Goal: Information Seeking & Learning: Find specific page/section

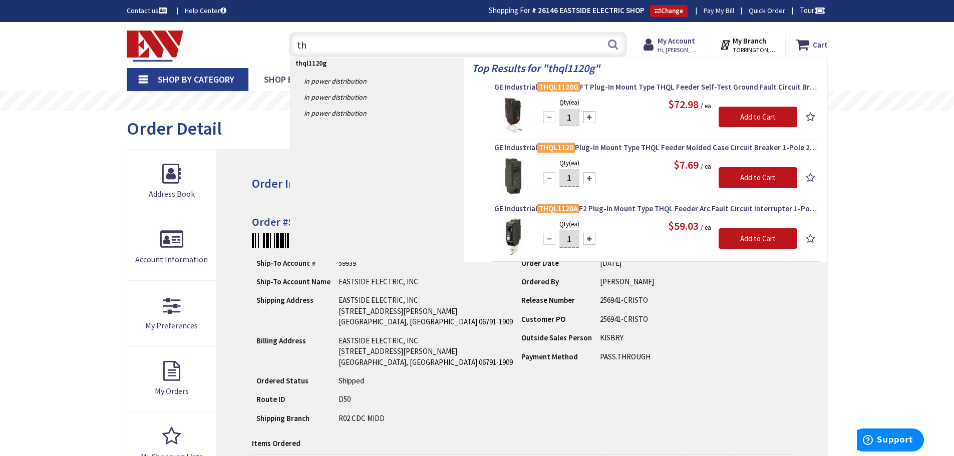
type input "t"
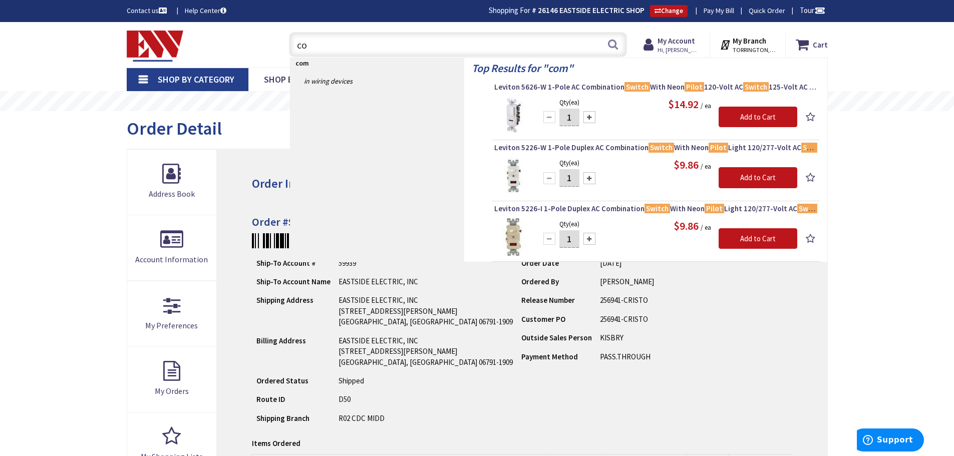
type input "c"
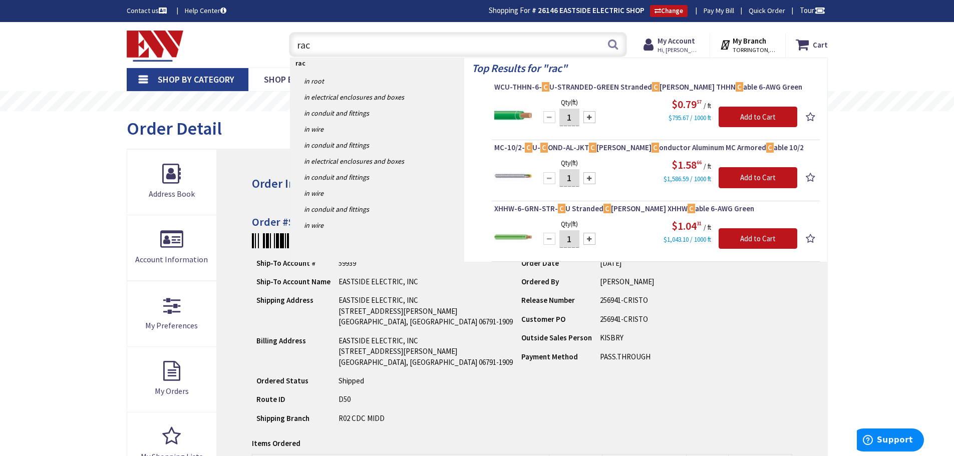
type input "raco"
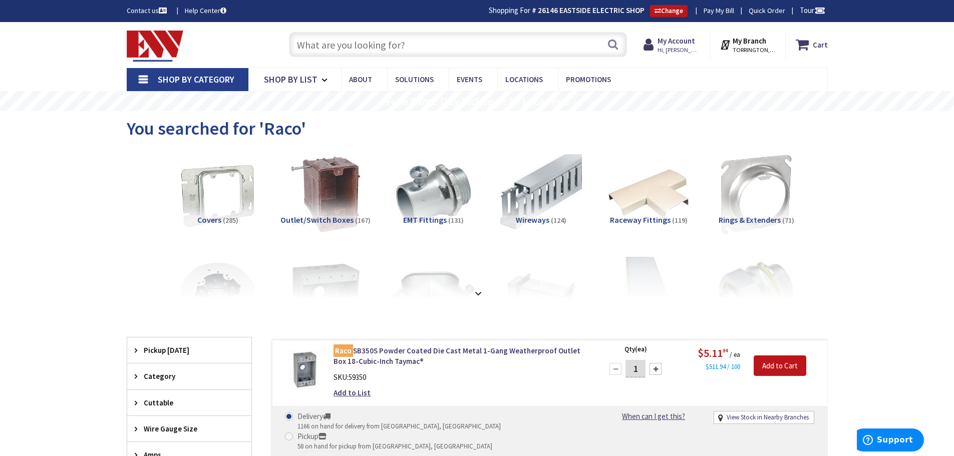
click at [321, 38] on input "text" at bounding box center [458, 44] width 338 height 25
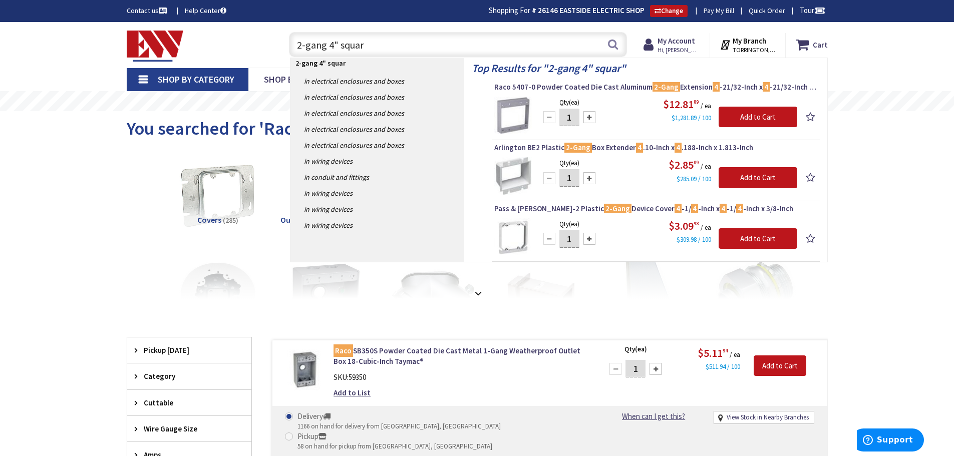
type input "2-gang 4" square"
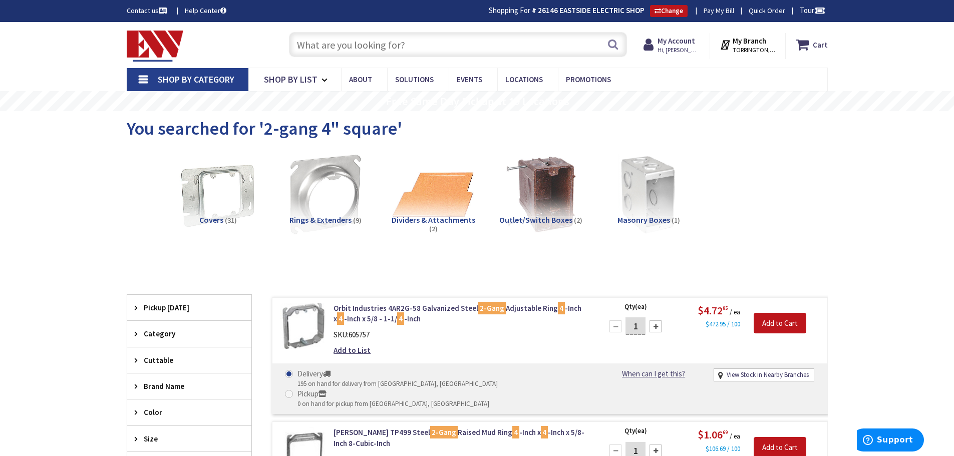
click at [349, 55] on input "text" at bounding box center [458, 44] width 338 height 25
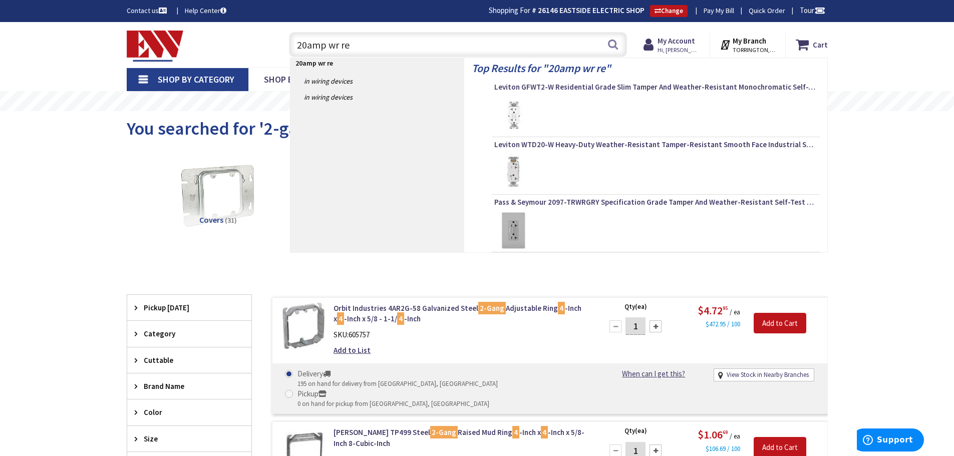
type input "20amp wr rec"
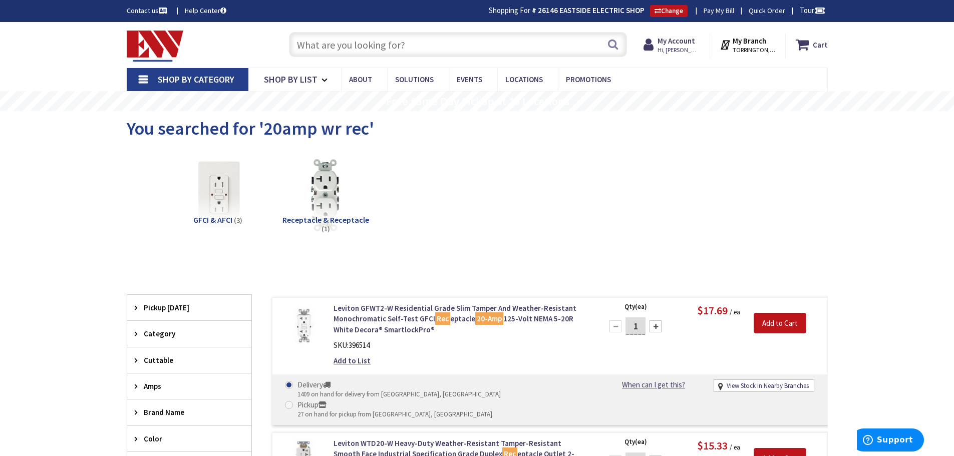
click at [336, 44] on input "text" at bounding box center [458, 44] width 338 height 25
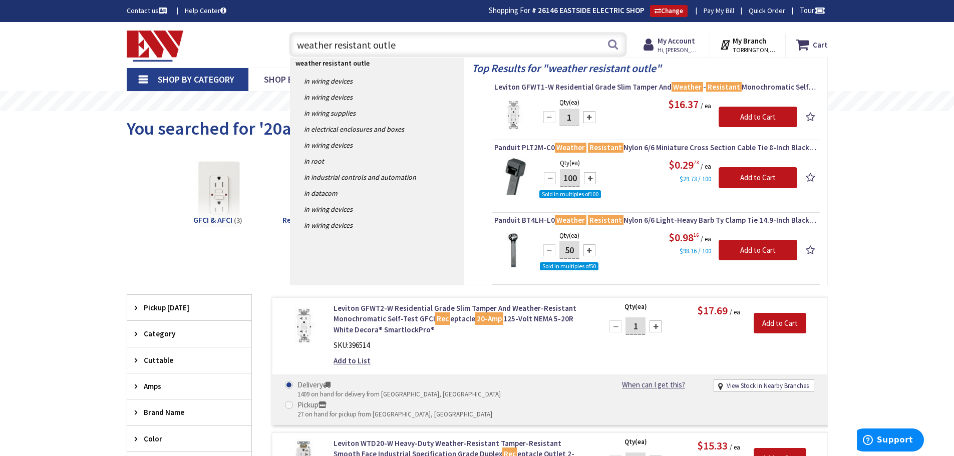
type input "weather resistant outlet"
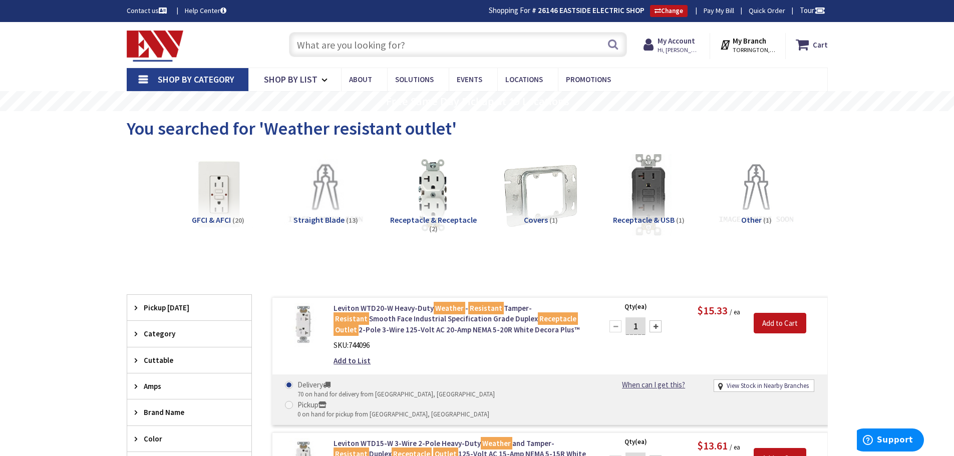
click at [314, 46] on input "text" at bounding box center [458, 44] width 338 height 25
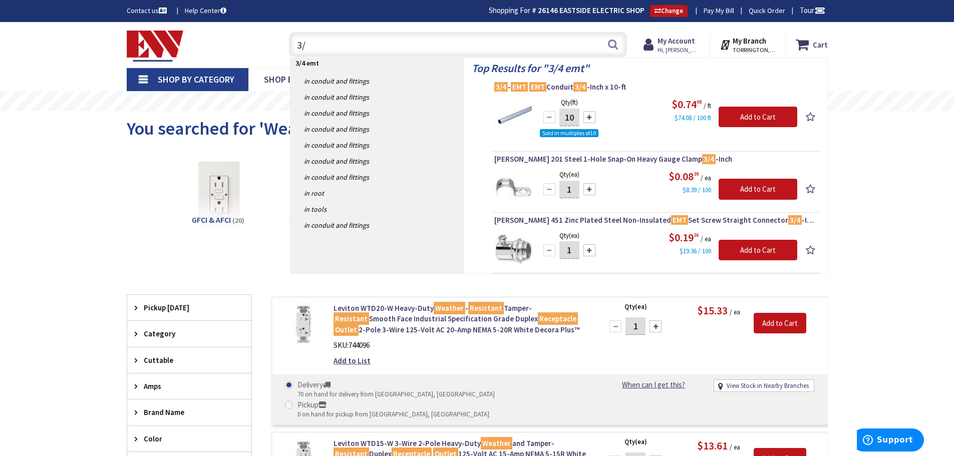
type input "3"
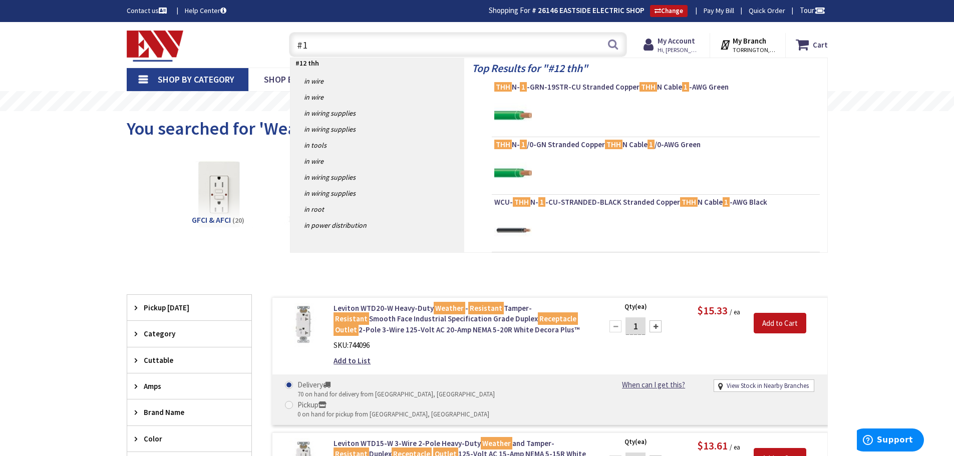
type input "#"
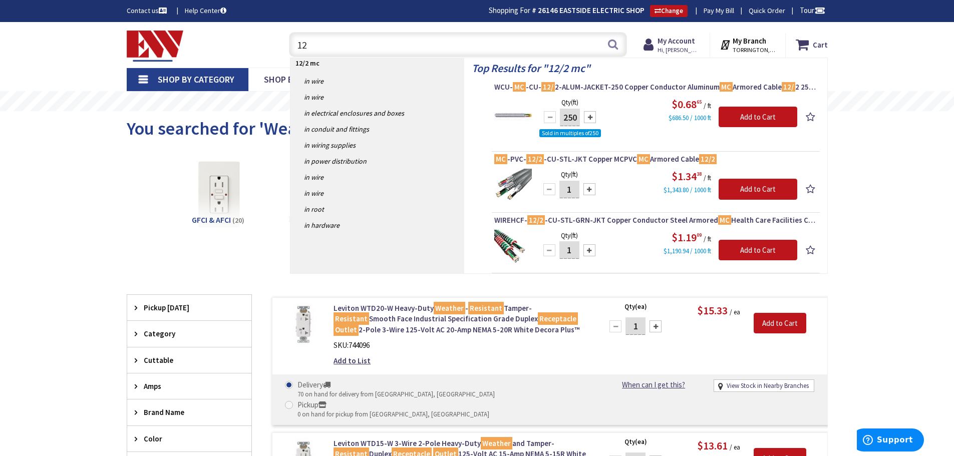
type input "1"
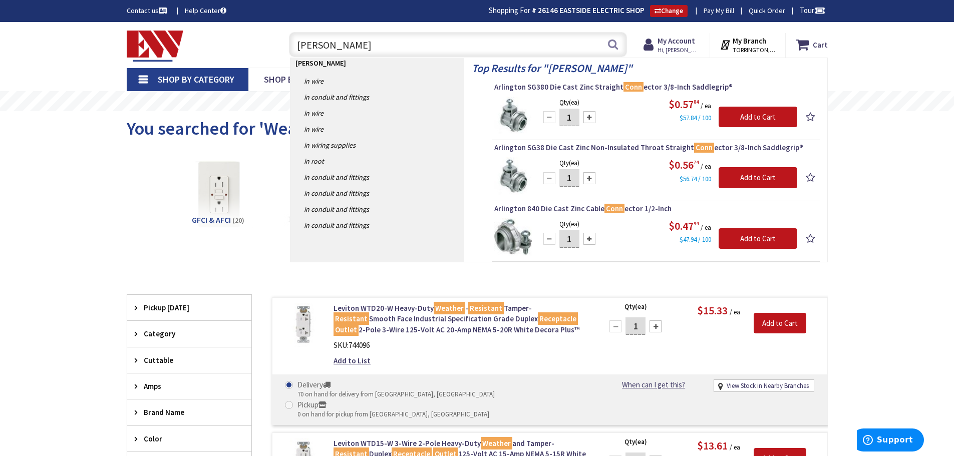
type input "[PERSON_NAME]"
